Goal: Check status: Check status

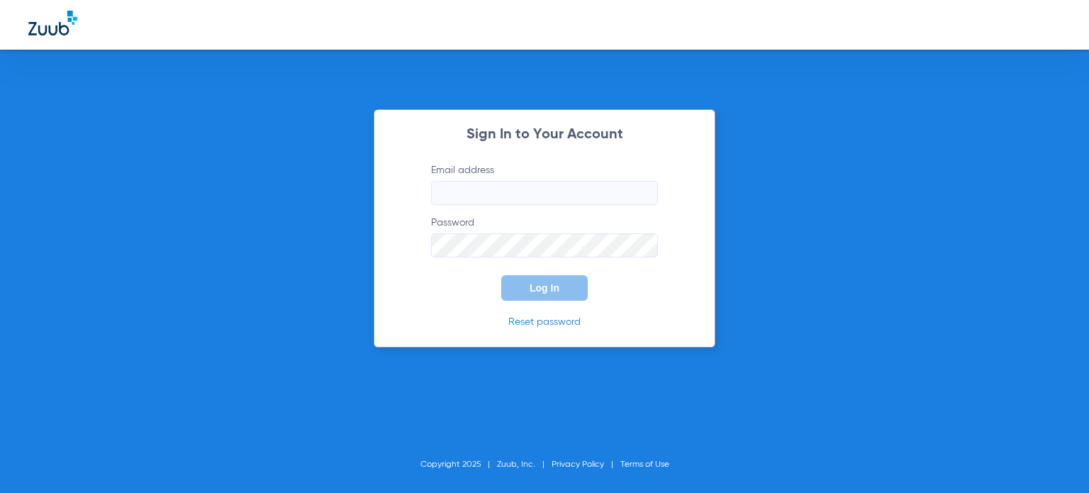
type input "[EMAIL_ADDRESS][DOMAIN_NAME]"
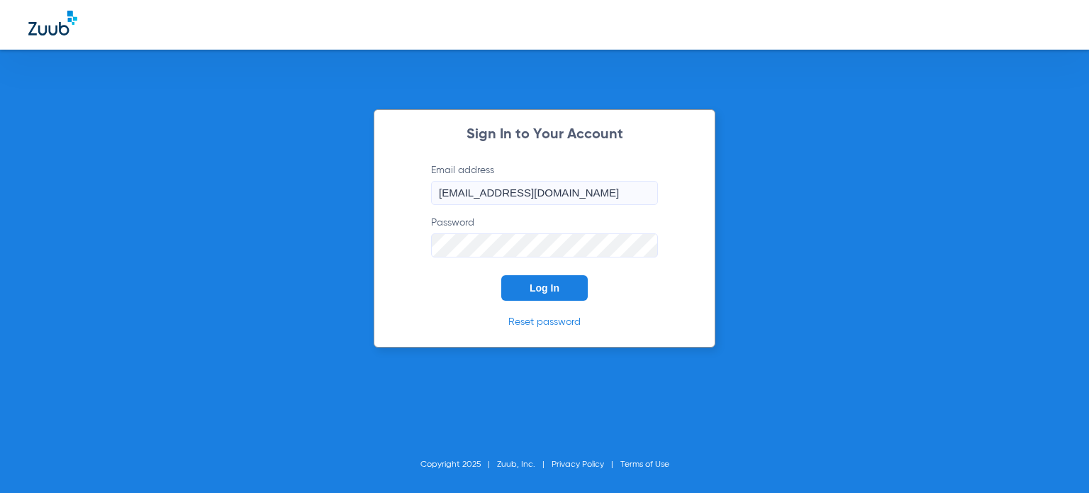
click at [539, 288] on span "Log In" at bounding box center [545, 287] width 30 height 11
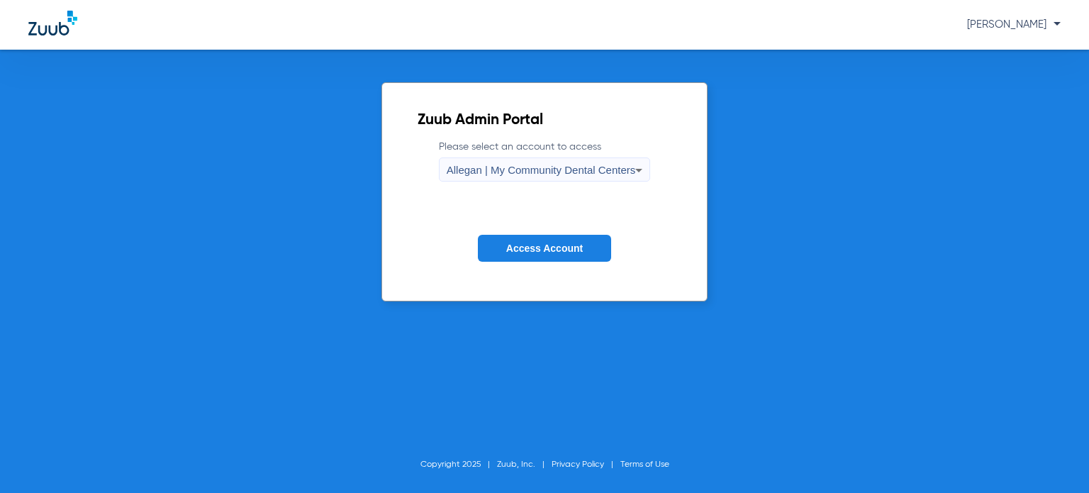
click at [602, 172] on span "Allegan | My Community Dental Centers" at bounding box center [541, 170] width 189 height 12
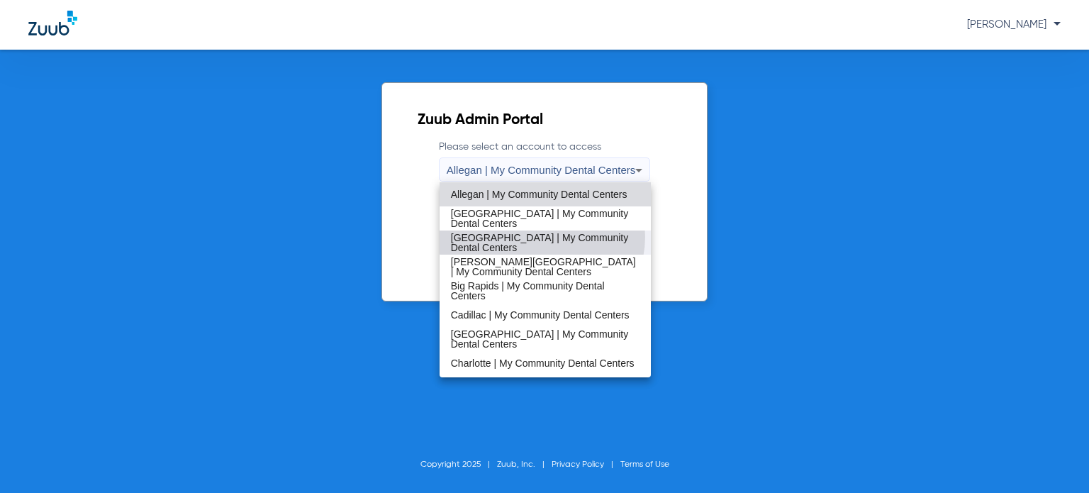
click at [542, 237] on span "[GEOGRAPHIC_DATA] | My Community Dental Centers" at bounding box center [545, 243] width 189 height 20
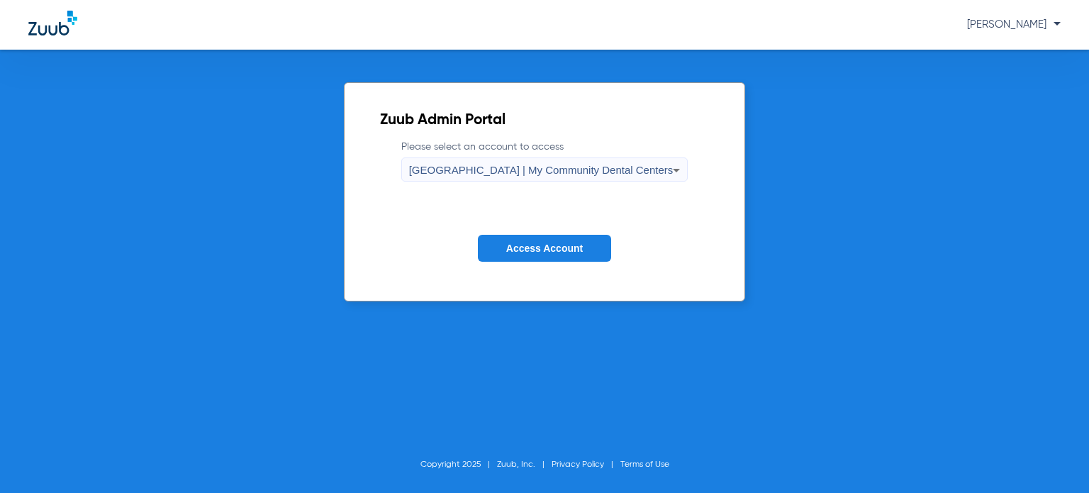
click at [540, 237] on button "Access Account" at bounding box center [544, 249] width 133 height 28
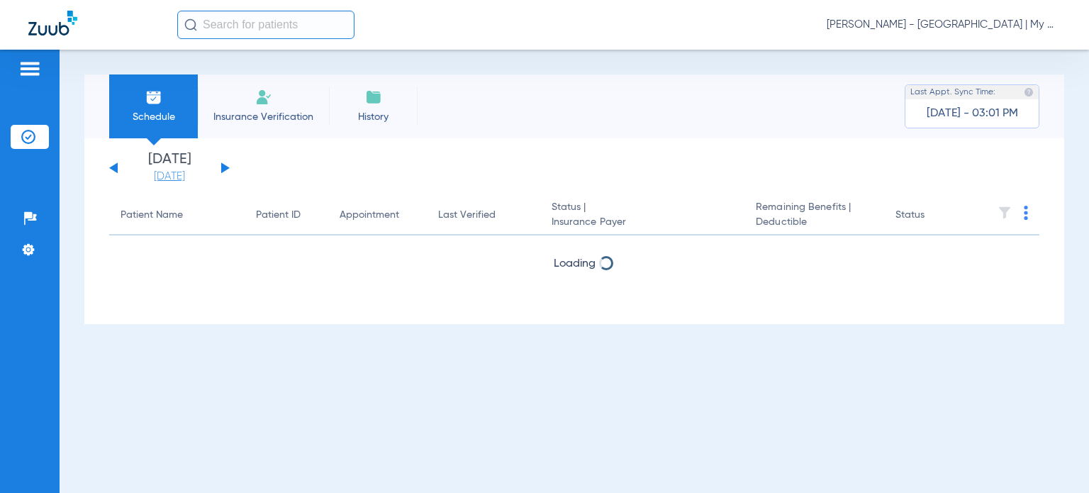
click at [172, 176] on link "[DATE]" at bounding box center [169, 176] width 85 height 14
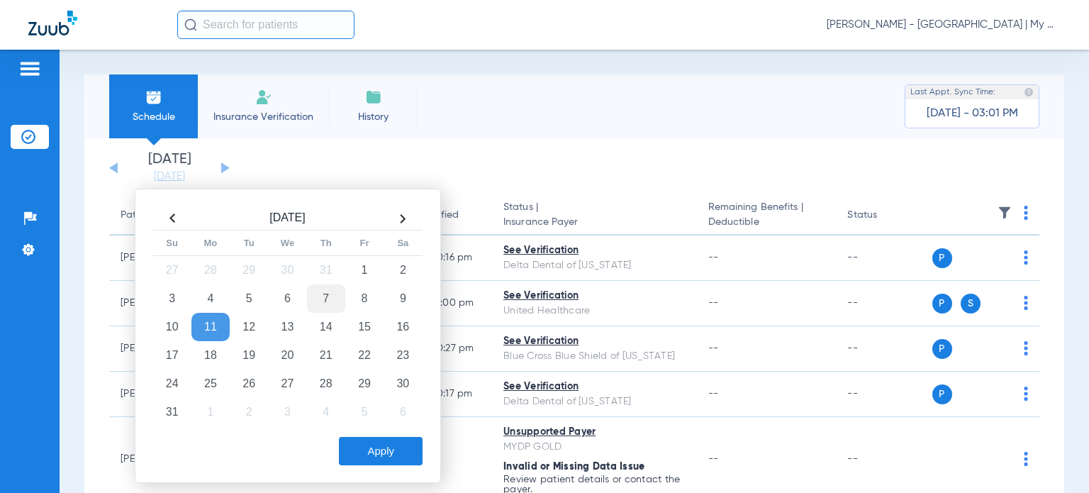
click at [328, 286] on td "7" at bounding box center [326, 298] width 38 height 28
click at [382, 453] on button "Apply" at bounding box center [381, 451] width 84 height 28
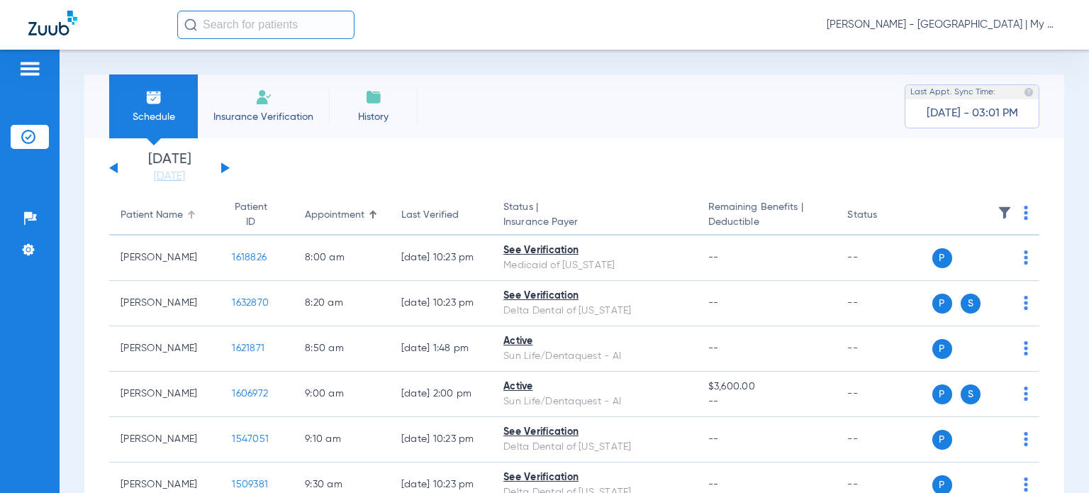
click at [177, 215] on div "Patient Name" at bounding box center [152, 215] width 62 height 15
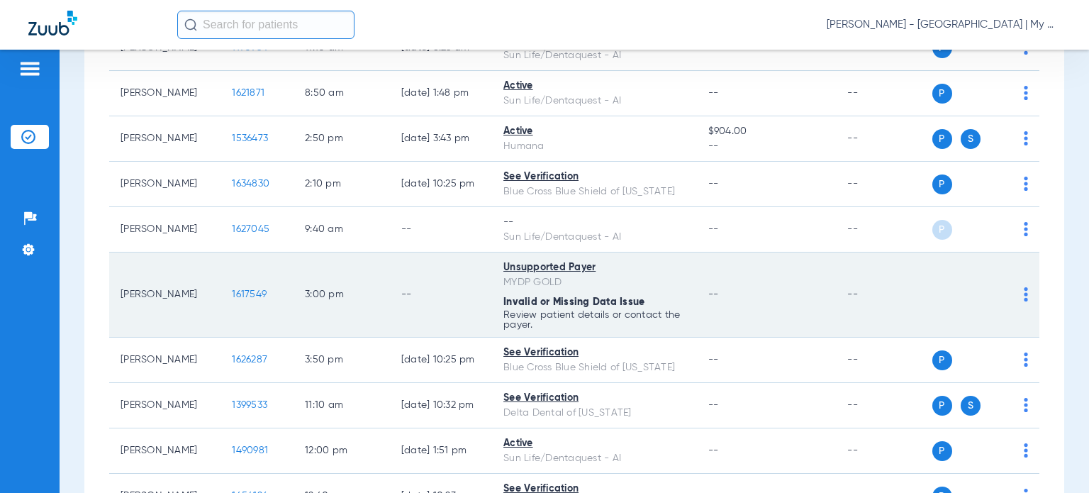
scroll to position [425, 0]
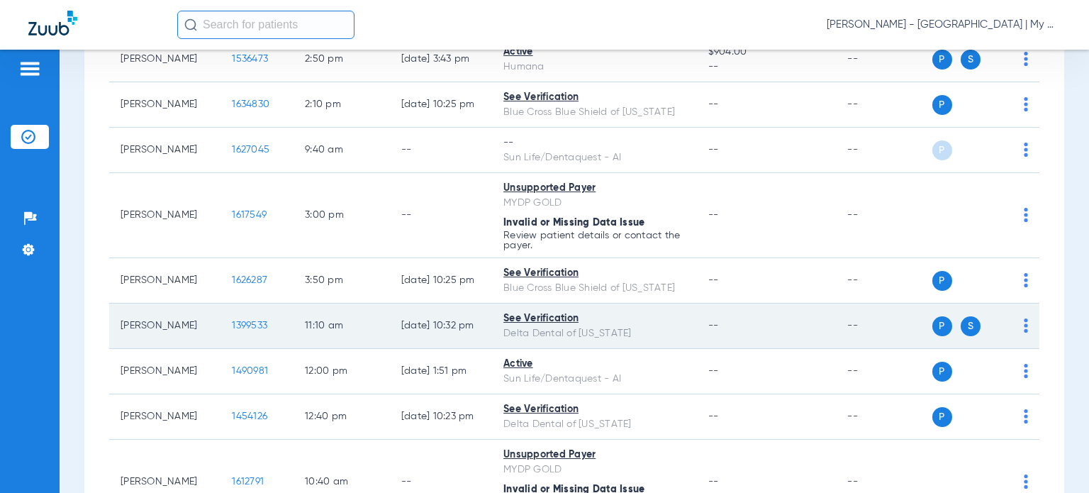
click at [244, 323] on span "1399533" at bounding box center [249, 326] width 35 height 10
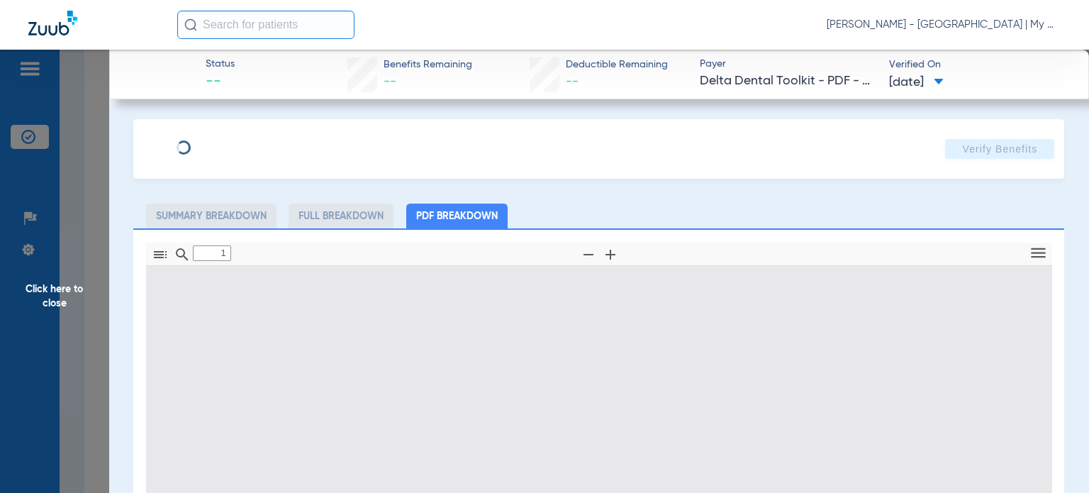
type input "0"
select select "page-width"
type input "1"
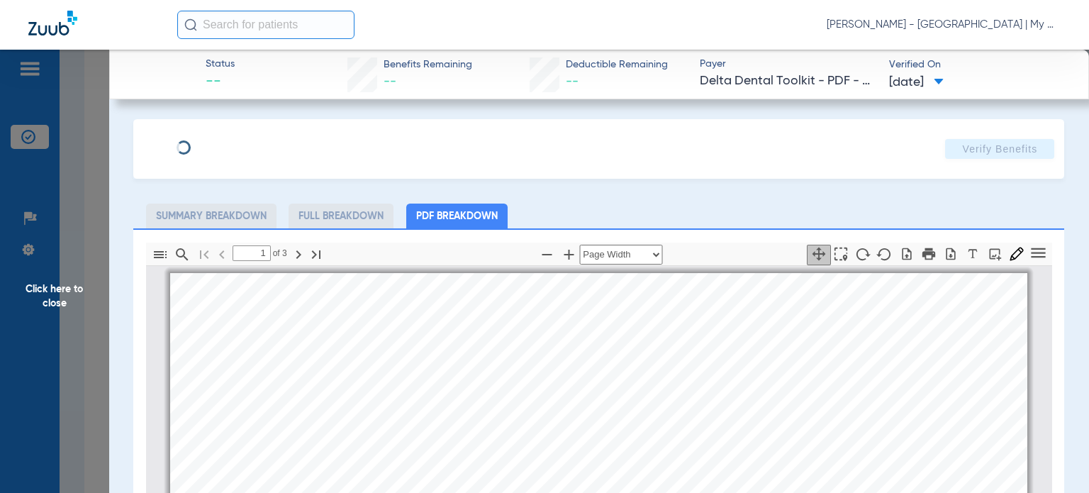
scroll to position [7, 0]
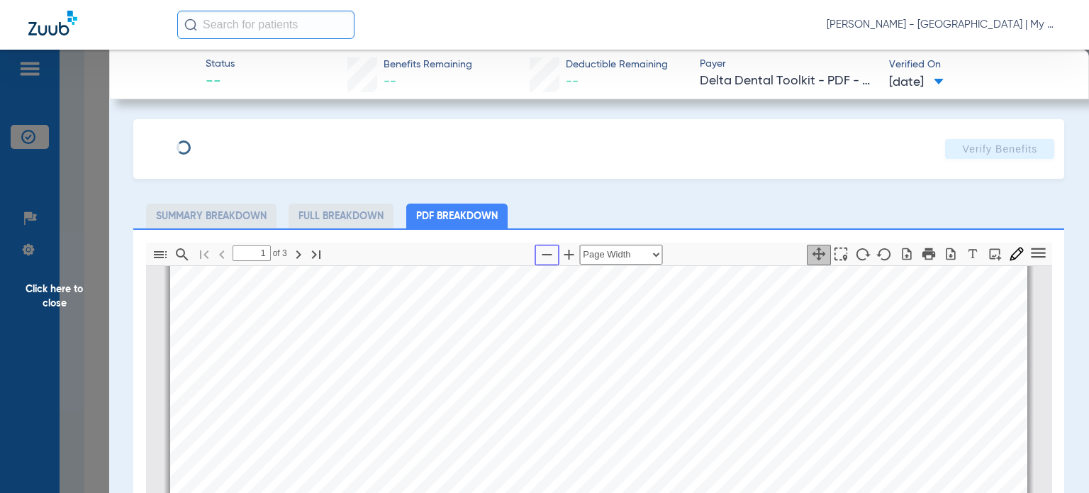
click at [540, 252] on icon "button" at bounding box center [546, 254] width 17 height 17
select select "custom"
